Goal: Information Seeking & Learning: Check status

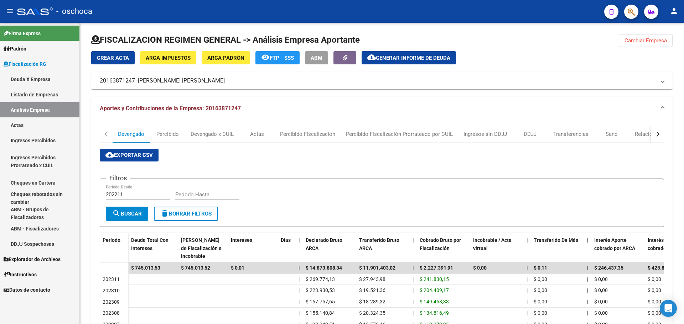
scroll to position [115, 0]
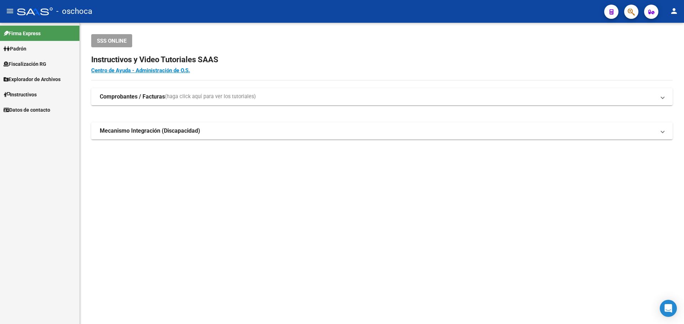
click at [34, 65] on span "Fiscalización RG" at bounding box center [25, 64] width 43 height 8
click at [24, 36] on span "Firma Express" at bounding box center [22, 34] width 37 height 8
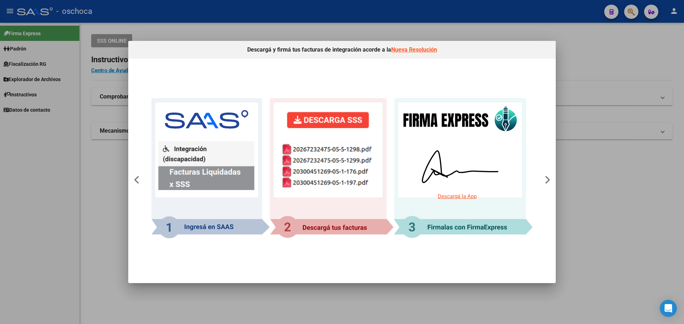
click at [606, 87] on div at bounding box center [342, 162] width 684 height 324
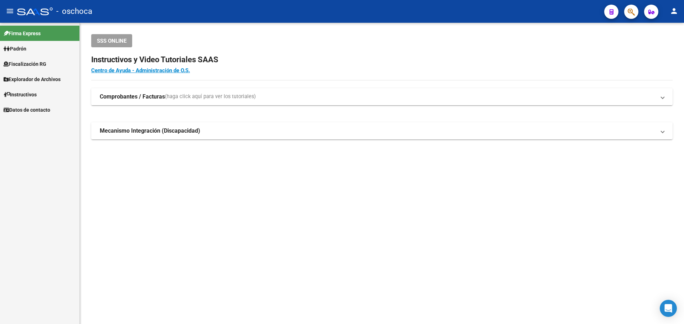
click at [26, 64] on span "Fiscalización RG" at bounding box center [25, 64] width 43 height 8
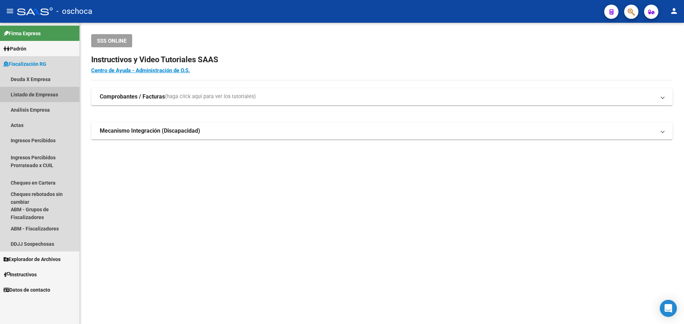
click at [25, 89] on link "Listado de Empresas" at bounding box center [39, 94] width 79 height 15
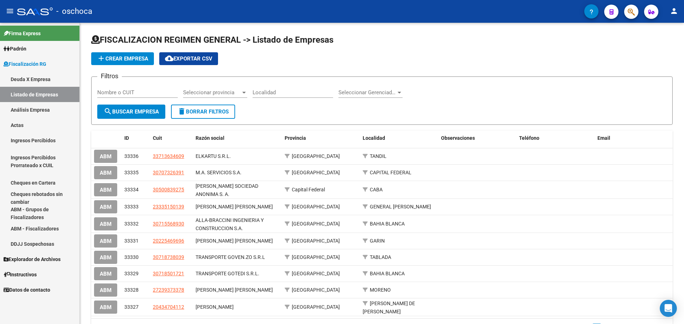
click at [53, 114] on link "Análisis Empresa" at bounding box center [39, 109] width 79 height 15
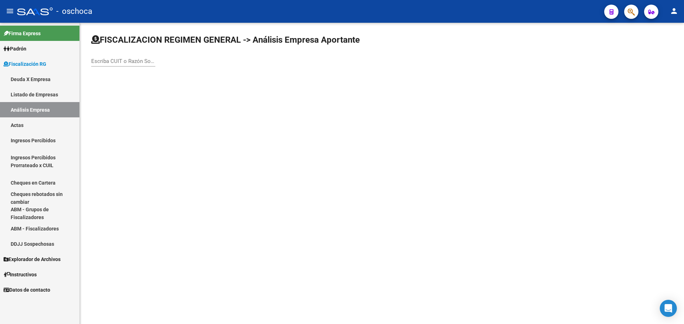
click at [106, 64] on input "Escriba CUIT o Razón Social para buscar" at bounding box center [123, 61] width 64 height 6
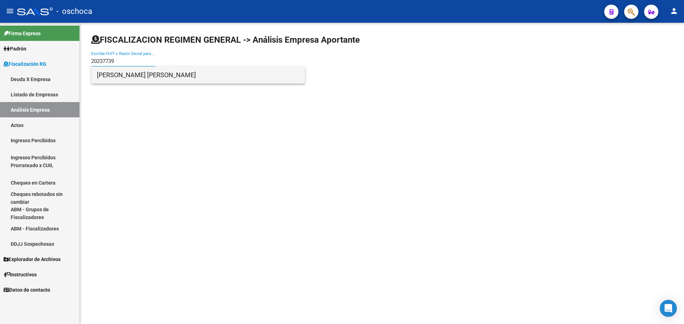
type input "20237739"
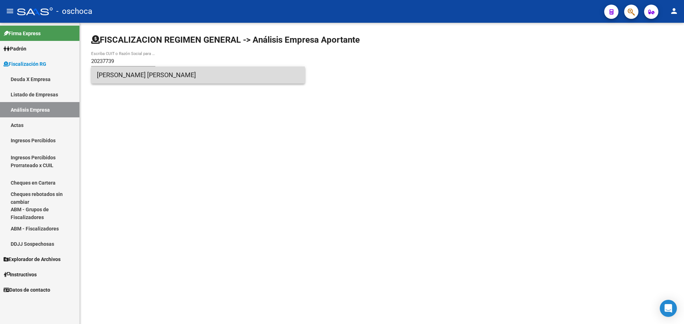
click at [120, 80] on span "[PERSON_NAME] [PERSON_NAME]" at bounding box center [198, 75] width 202 height 17
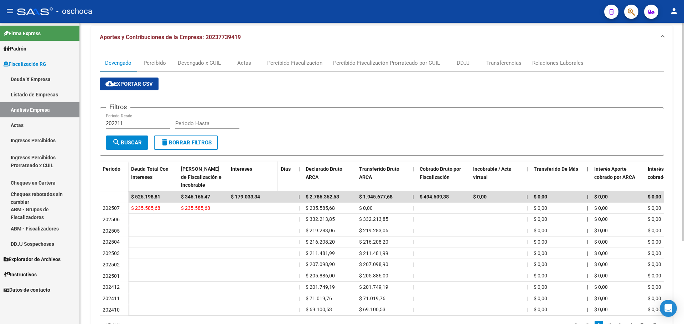
scroll to position [115, 0]
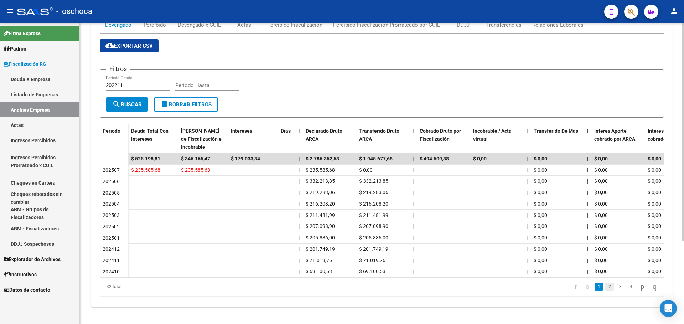
click at [605, 285] on link "2" at bounding box center [609, 287] width 9 height 8
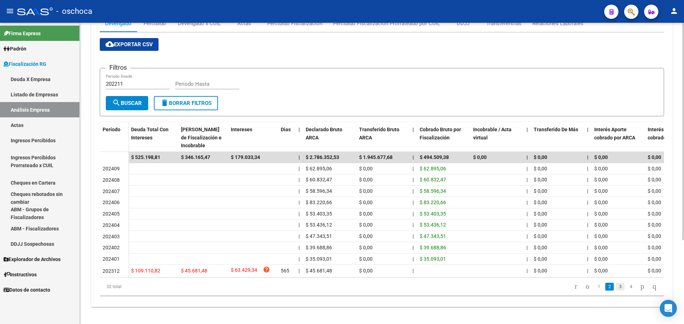
click at [616, 291] on link "3" at bounding box center [620, 287] width 9 height 8
